Goal: Navigation & Orientation: Find specific page/section

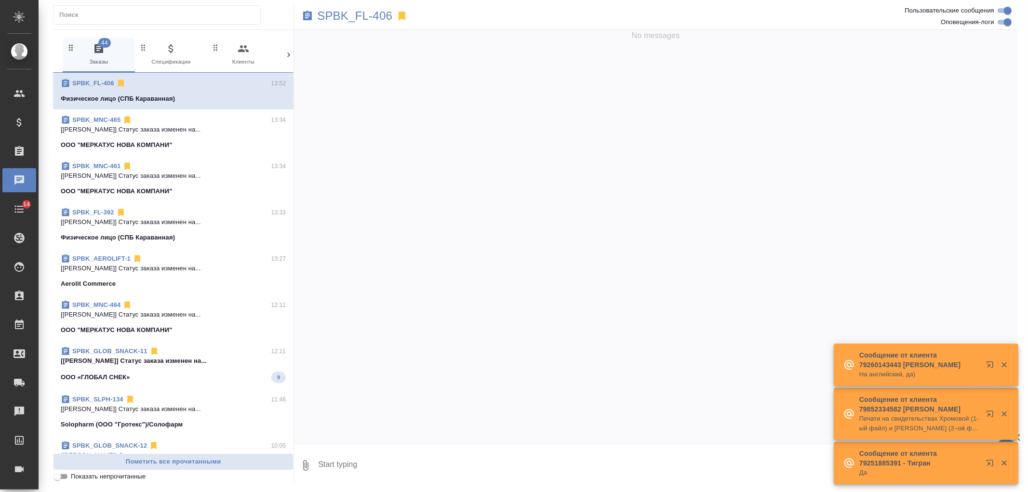
click at [285, 53] on icon at bounding box center [289, 55] width 10 height 10
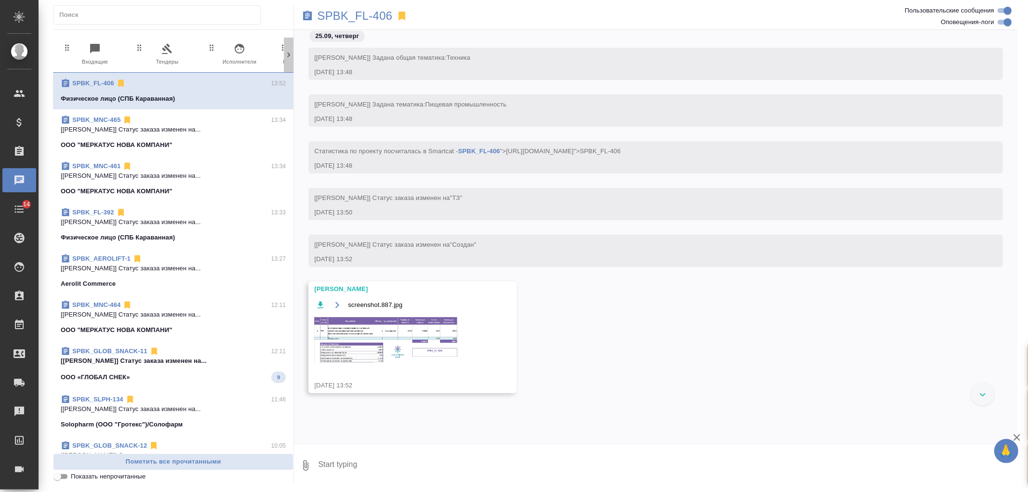
click at [285, 53] on icon at bounding box center [289, 55] width 10 height 10
click at [285, 53] on div "44 Заказы 0 Спецификации 0 Клиенты 0 Входящие 0 Тендеры 0 Исполнители 0 Подбор …" at bounding box center [173, 55] width 240 height 35
click at [264, 49] on span "99+ Мессенджеры" at bounding box center [247, 55] width 65 height 24
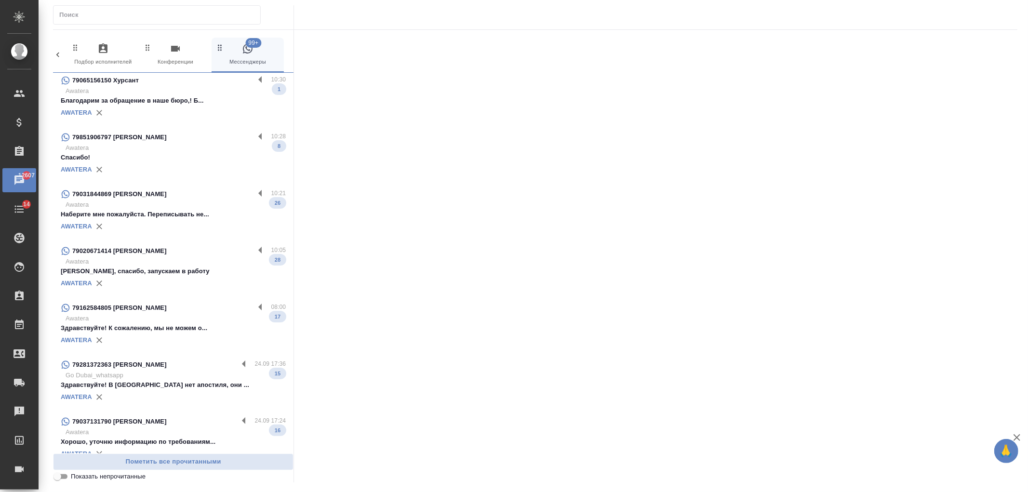
scroll to position [900, 0]
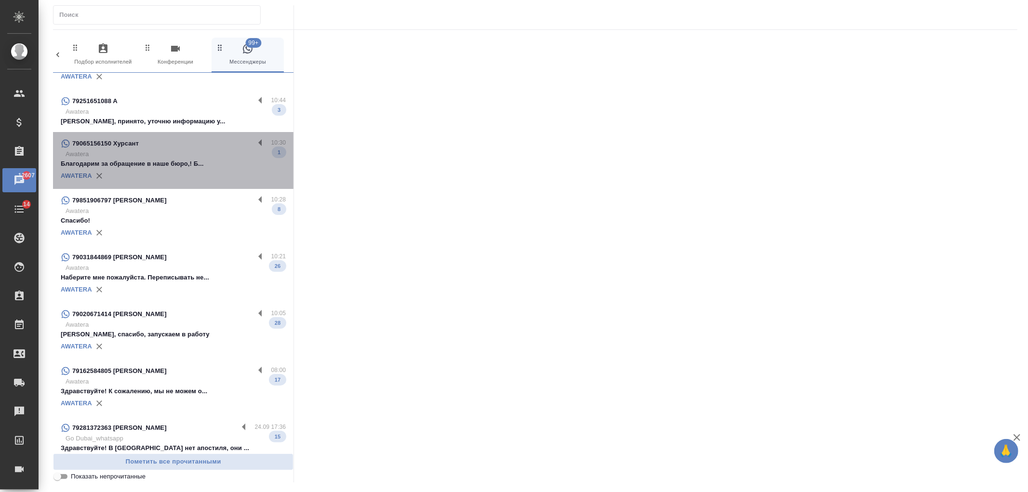
click at [181, 160] on p "Благодарим за обращение в наше бюро,! Б..." at bounding box center [173, 164] width 225 height 10
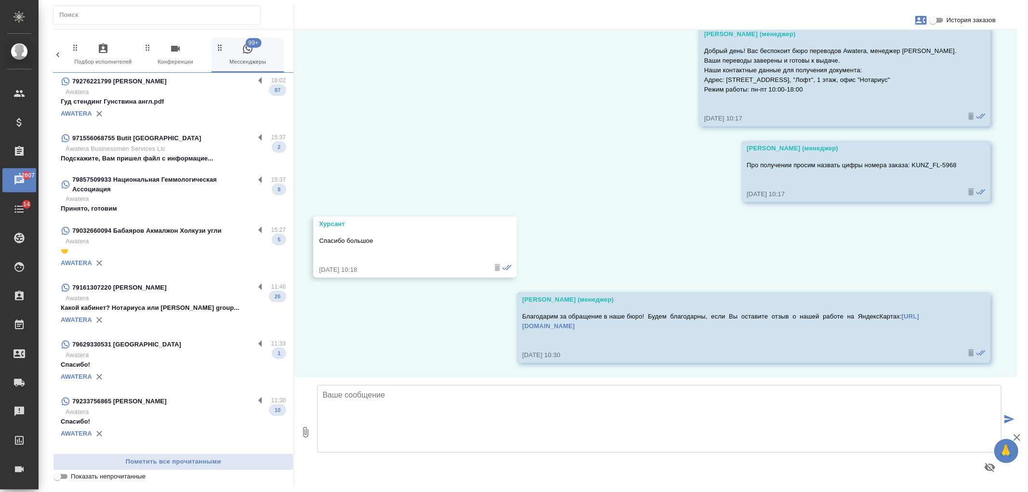
scroll to position [0, 0]
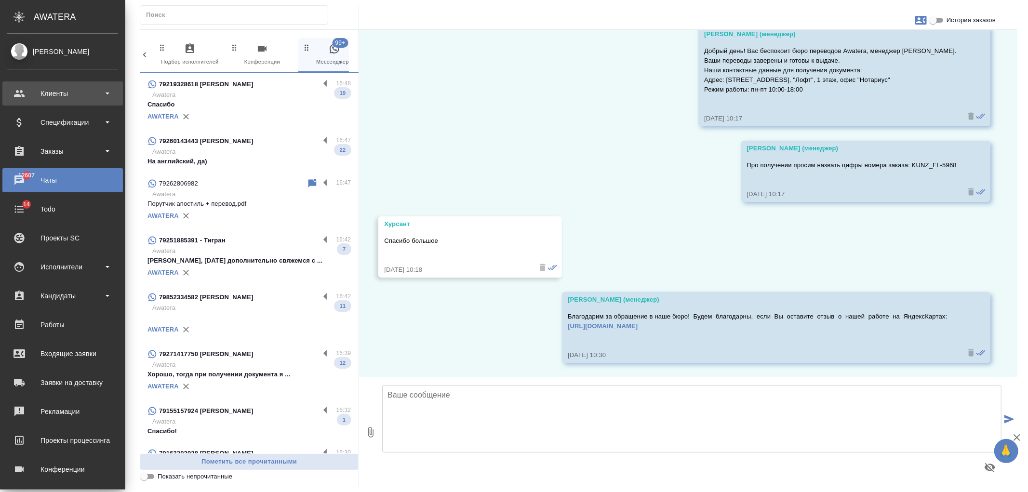
click at [31, 93] on div "Клиенты" at bounding box center [62, 93] width 111 height 14
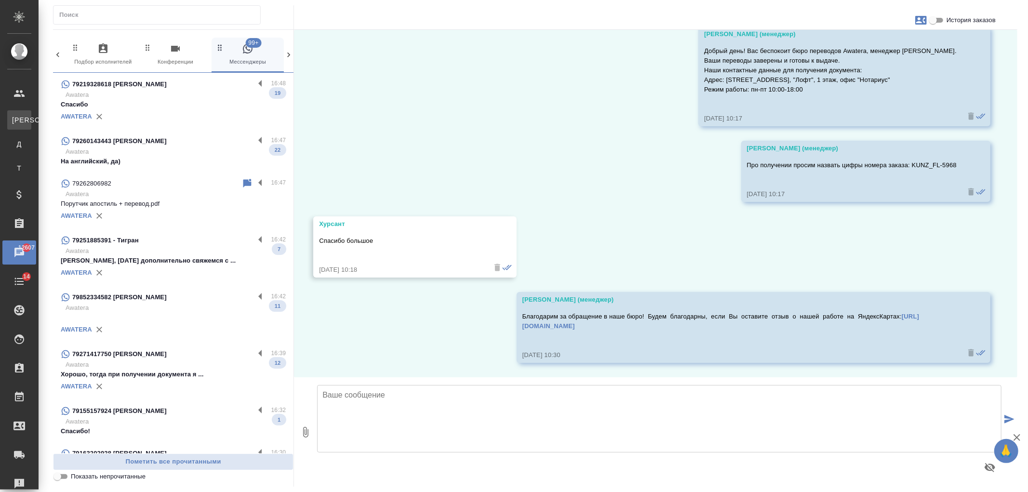
click at [31, 126] on link "К Клиенты" at bounding box center [19, 119] width 24 height 19
select select "RU"
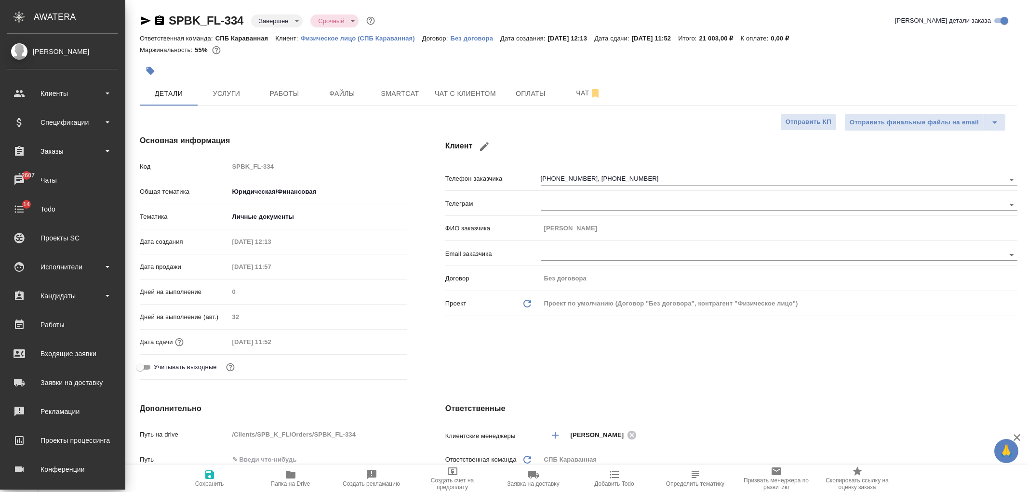
select select "RU"
click at [70, 98] on div "Клиенты" at bounding box center [62, 93] width 111 height 14
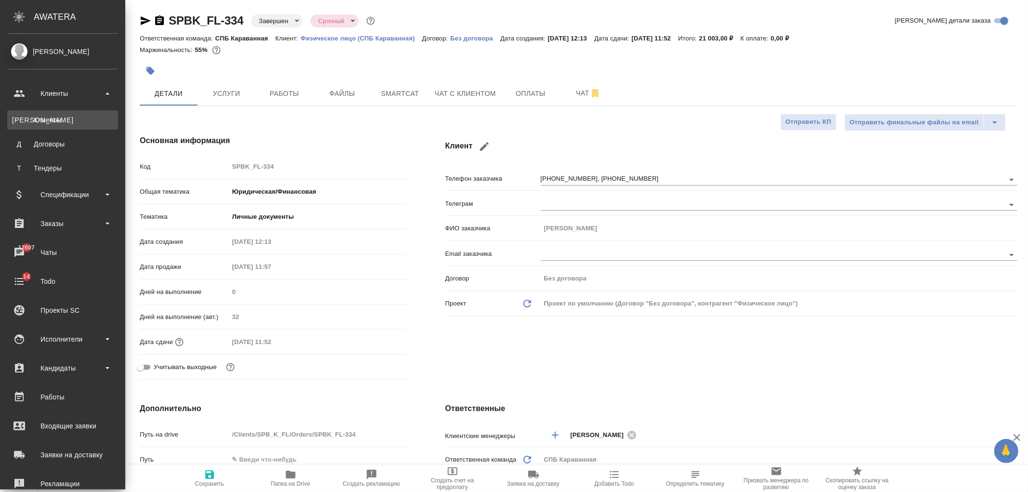
click at [65, 128] on link "К Клиенты" at bounding box center [62, 119] width 111 height 19
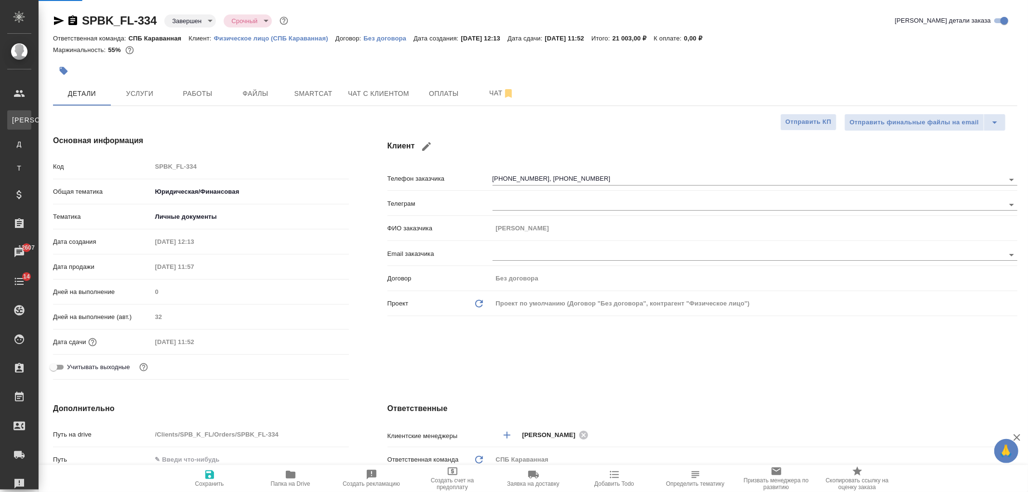
select select "RU"
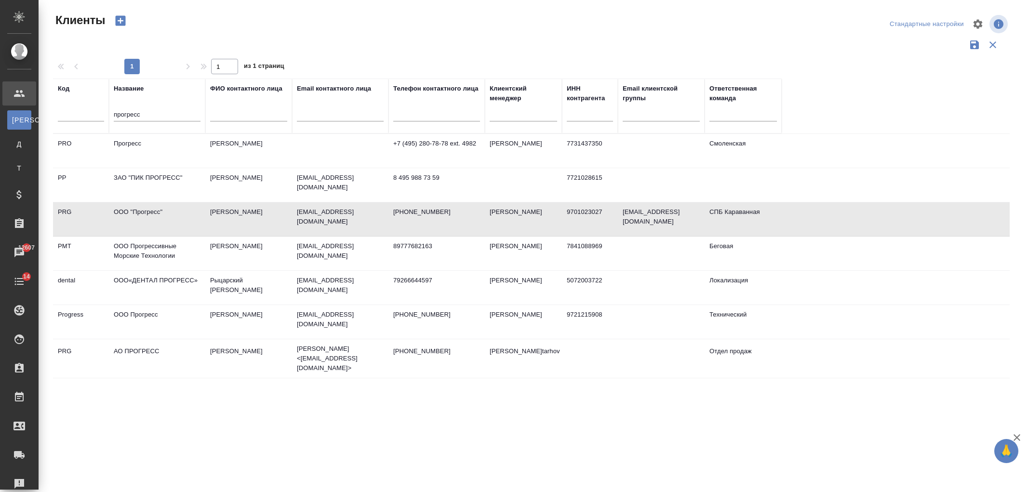
select select "RU"
